Goal: Information Seeking & Learning: Learn about a topic

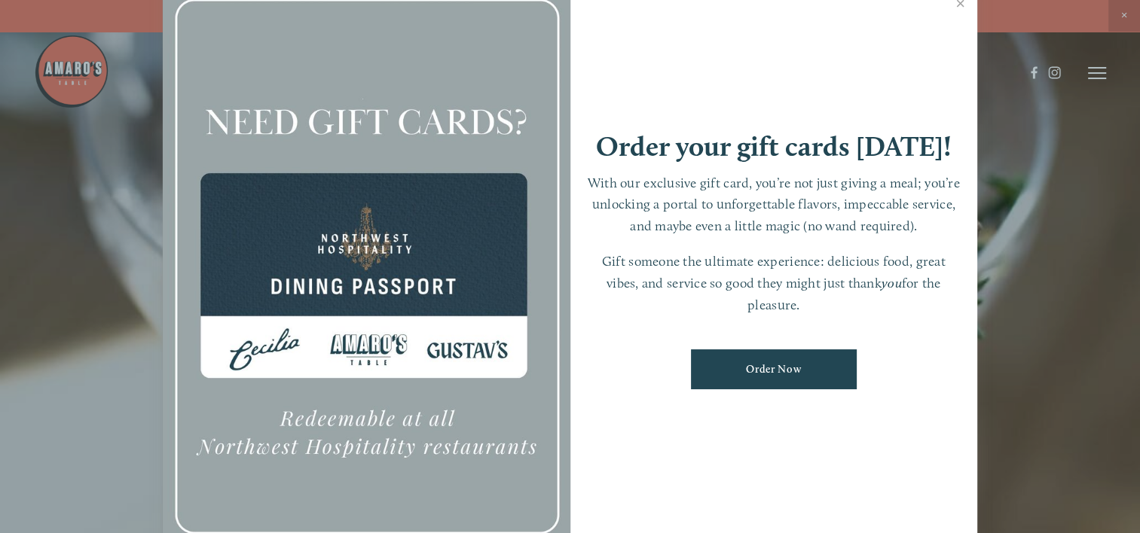
click at [789, 369] on link "Order Now" at bounding box center [774, 370] width 166 height 40
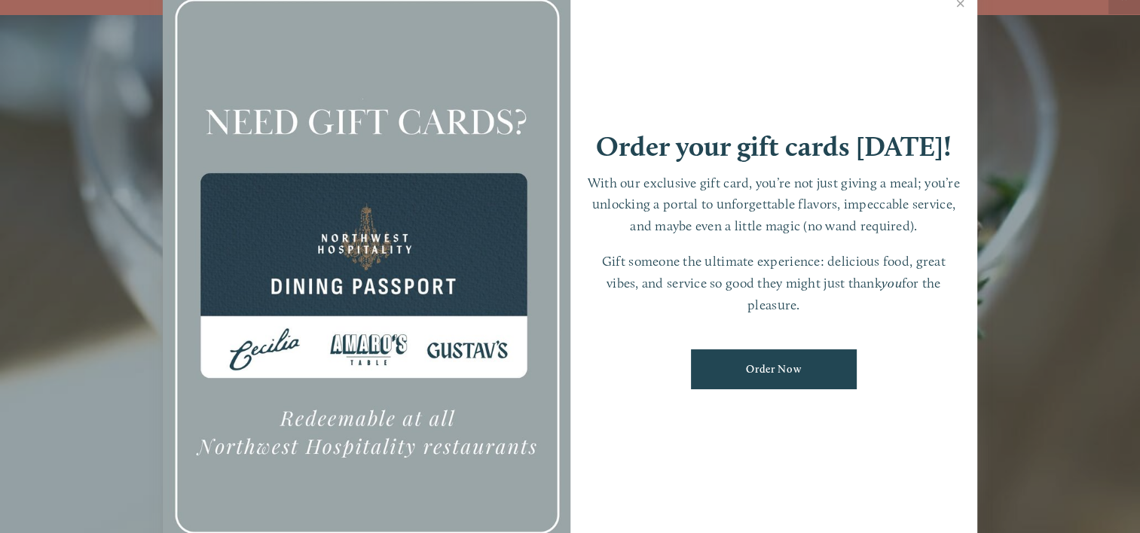
scroll to position [32, 0]
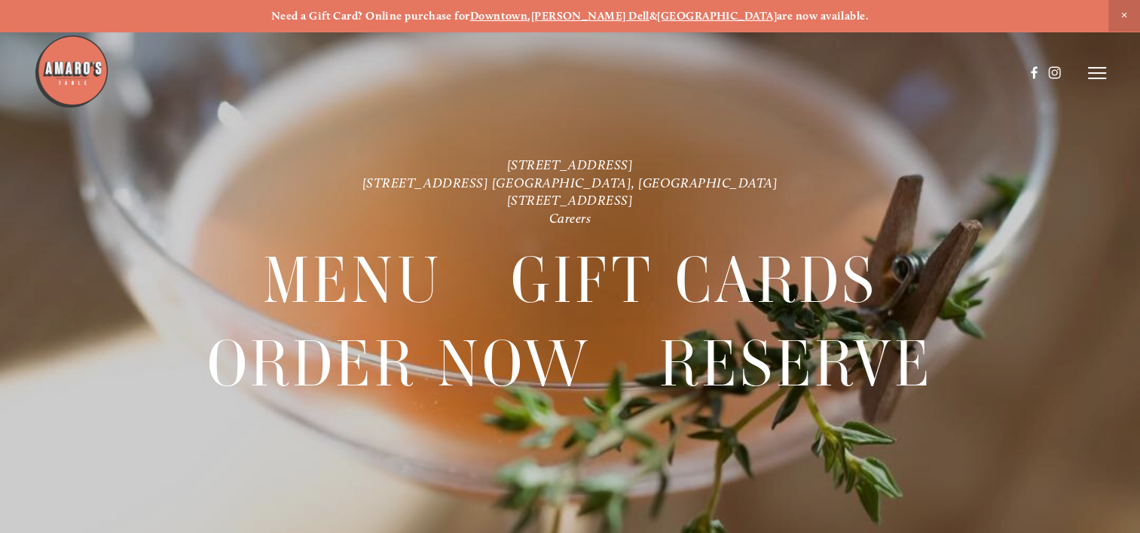
click at [1103, 75] on icon at bounding box center [1097, 73] width 18 height 14
click at [823, 72] on span "Menu" at bounding box center [825, 72] width 28 height 13
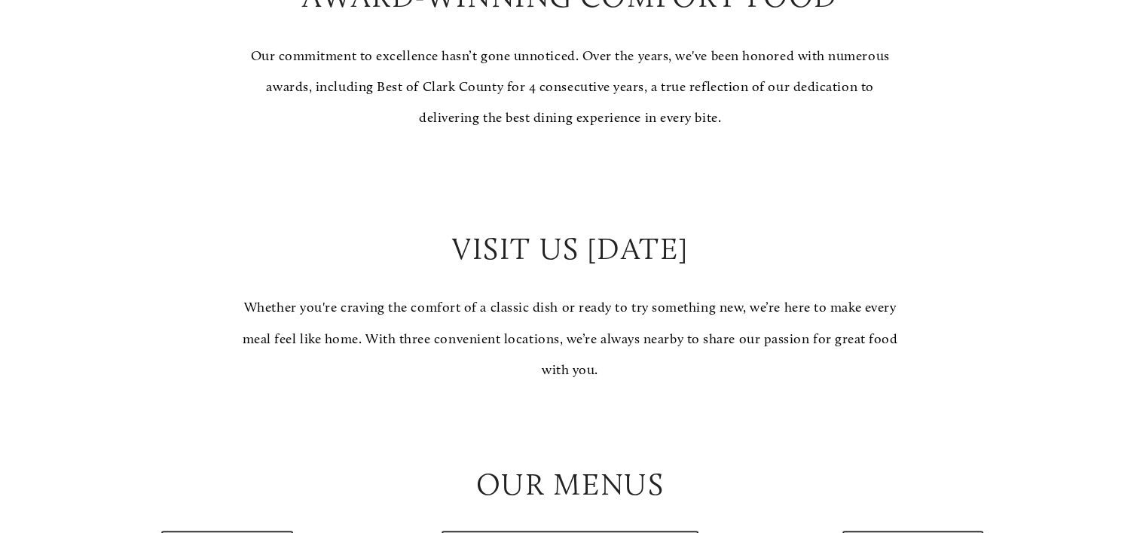
scroll to position [1356, 0]
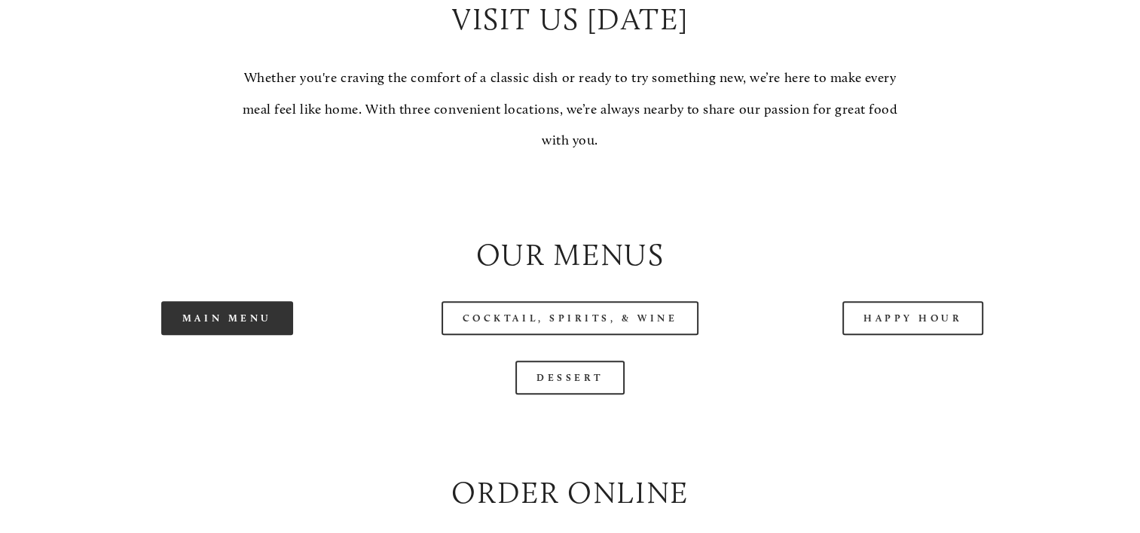
click at [237, 335] on link "Main Menu" at bounding box center [227, 318] width 132 height 34
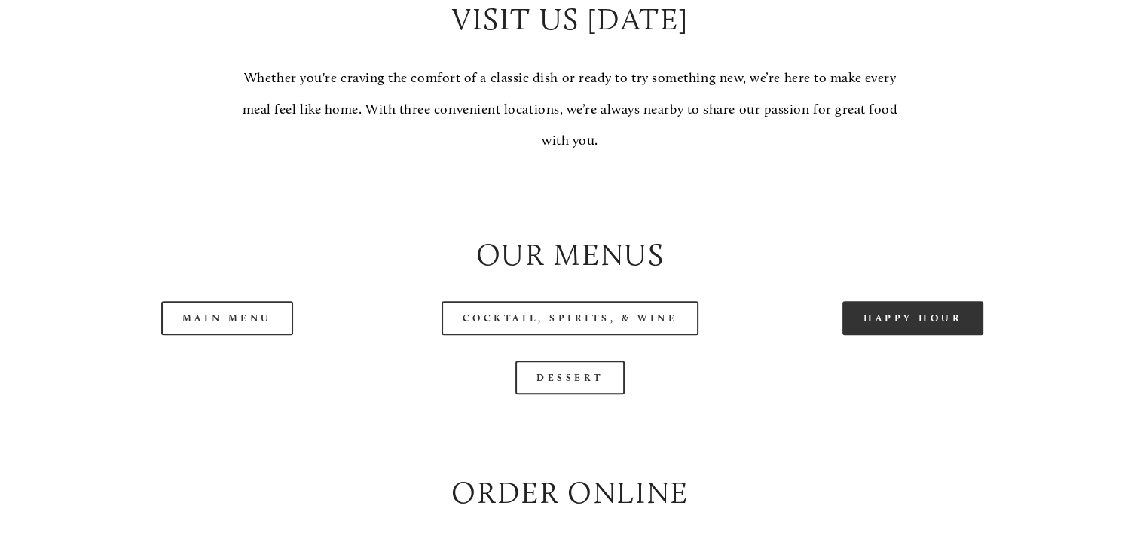
click at [939, 335] on link "Happy Hour" at bounding box center [913, 318] width 142 height 34
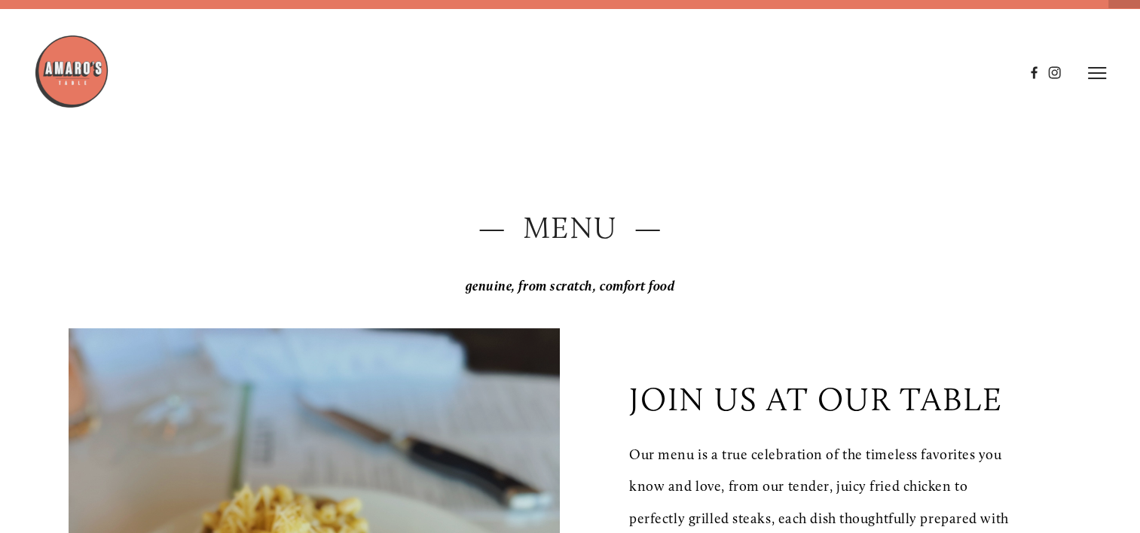
scroll to position [0, 0]
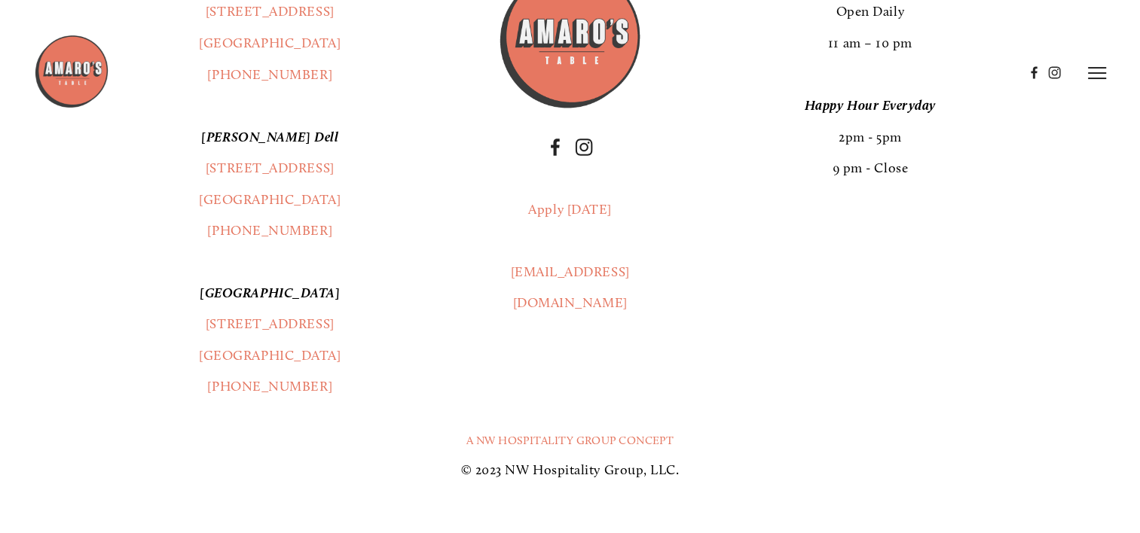
scroll to position [2712, 0]
